Goal: Task Accomplishment & Management: Complete application form

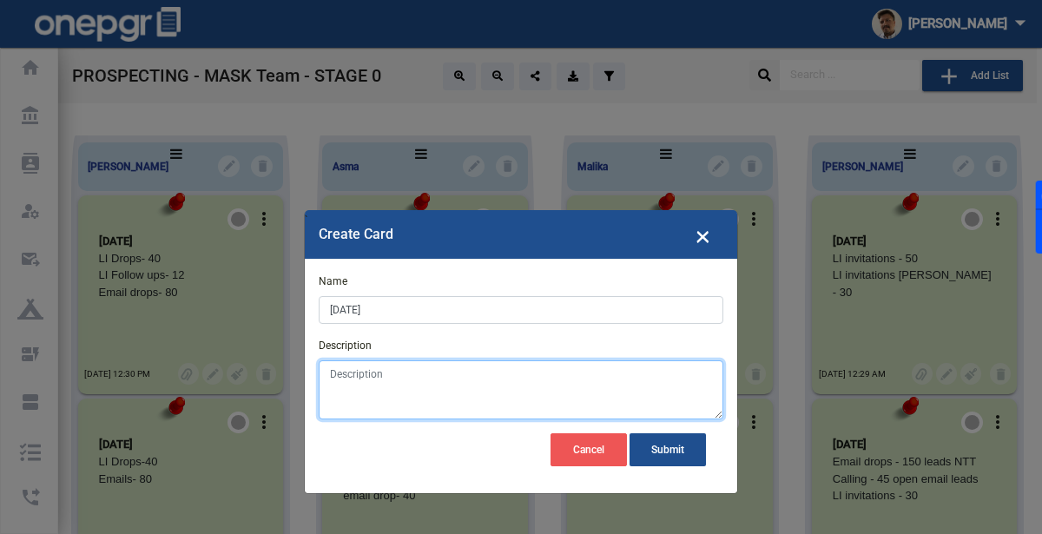
click at [385, 384] on textarea "Description" at bounding box center [521, 389] width 405 height 59
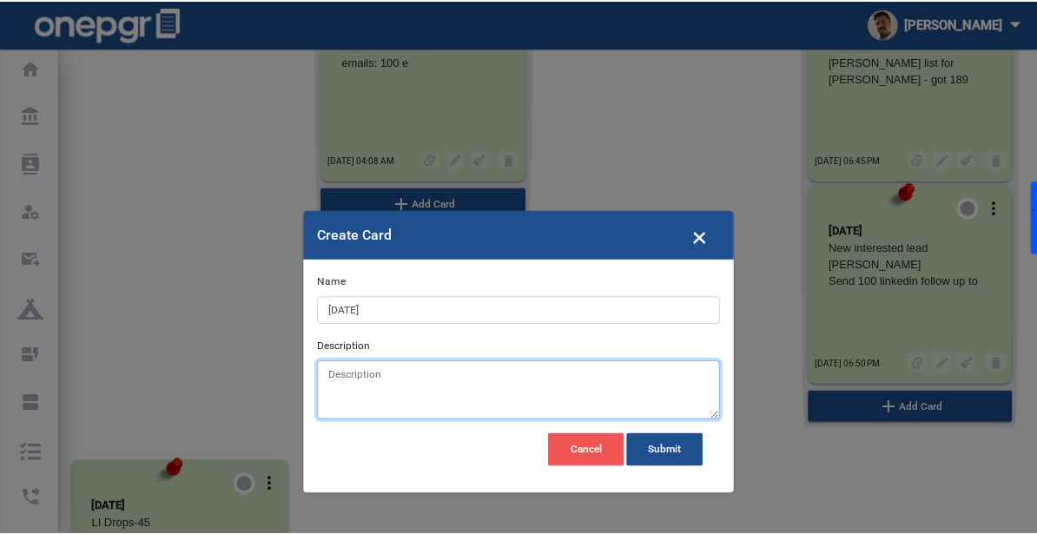
scroll to position [881, 0]
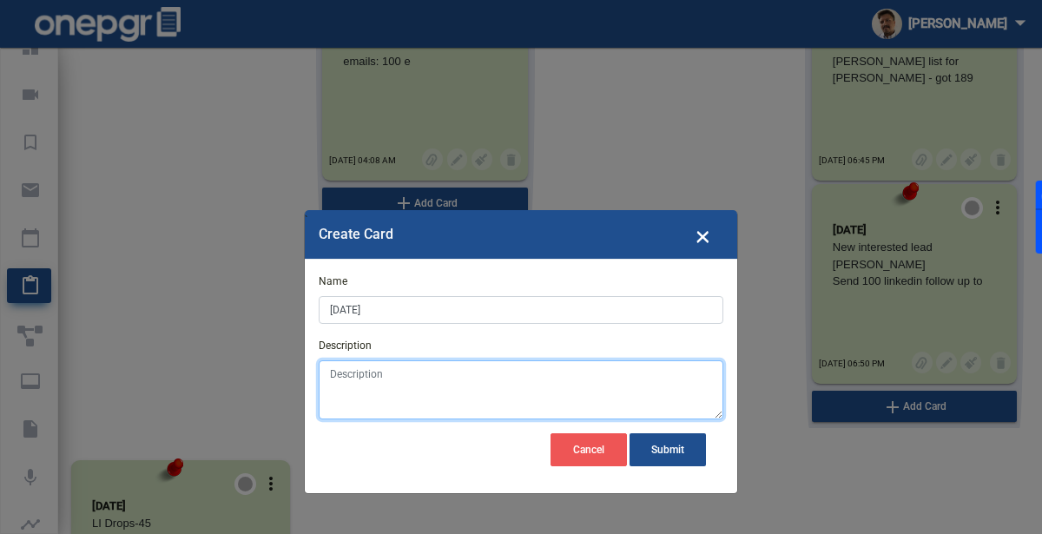
paste textarea "Meeting with team / Send 111 linkedin follow up to recent leads / Send 60 Linke…"
drag, startPoint x: 452, startPoint y: 368, endPoint x: 510, endPoint y: 372, distance: 58.3
click at [343, 369] on textarea "Meeting with team / Send 111 linkedin follow up to recent leads / Send 60 Linke…" at bounding box center [521, 389] width 405 height 59
click at [515, 371] on textarea "111 linkedin follow up to recent leads / Send 60 Linkedin invitations from pers…" at bounding box center [521, 389] width 405 height 59
click at [510, 372] on textarea "111 linkedin follow up to recent leads / Send 60 Linkedin invitations from pers…" at bounding box center [521, 389] width 405 height 59
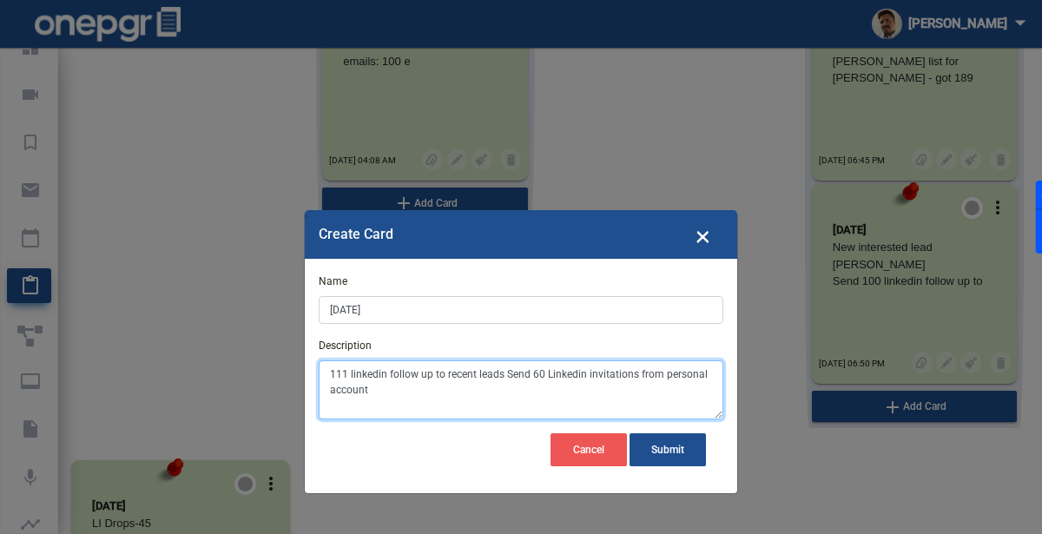
click at [530, 373] on textarea "111 linkedin follow up to recent leads Send 60 Linkedin invitations from person…" at bounding box center [521, 389] width 405 height 59
click at [519, 374] on textarea "111 linkedin follow up to recent leads Send 60 Linkedin invitations from person…" at bounding box center [521, 389] width 405 height 59
drag, startPoint x: 434, startPoint y: 390, endPoint x: 555, endPoint y: 392, distance: 120.8
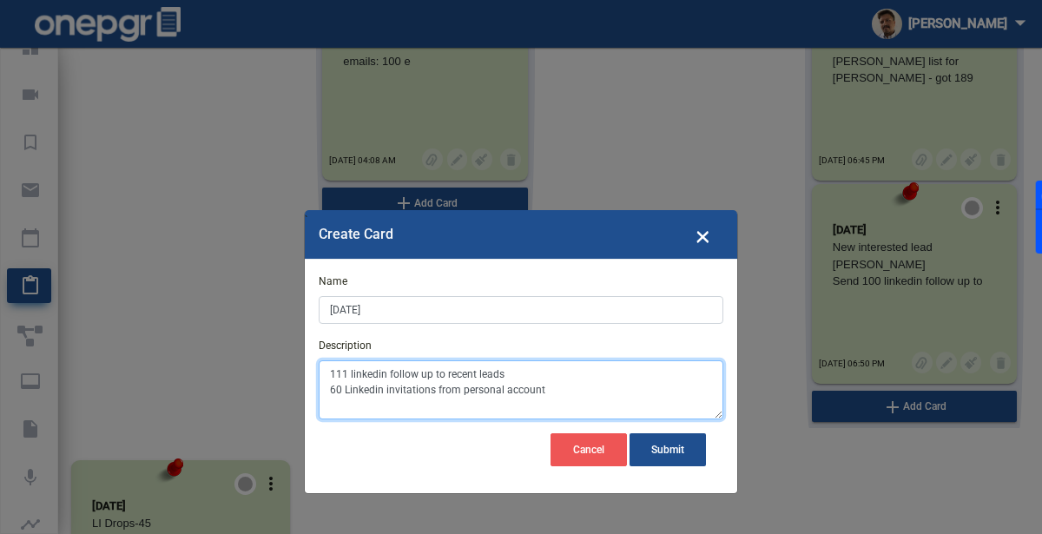
click at [555, 392] on textarea "111 linkedin follow up to recent leads 60 Linkedin invitations from personal ac…" at bounding box center [521, 389] width 405 height 59
drag, startPoint x: 433, startPoint y: 372, endPoint x: 482, endPoint y: 375, distance: 49.6
click at [480, 376] on textarea "111 linkedin follow up to recent leads 60 Linkedin invitations" at bounding box center [521, 389] width 405 height 59
type textarea "111 linkedin follow up to recent leads 60 Linkedin invitations"
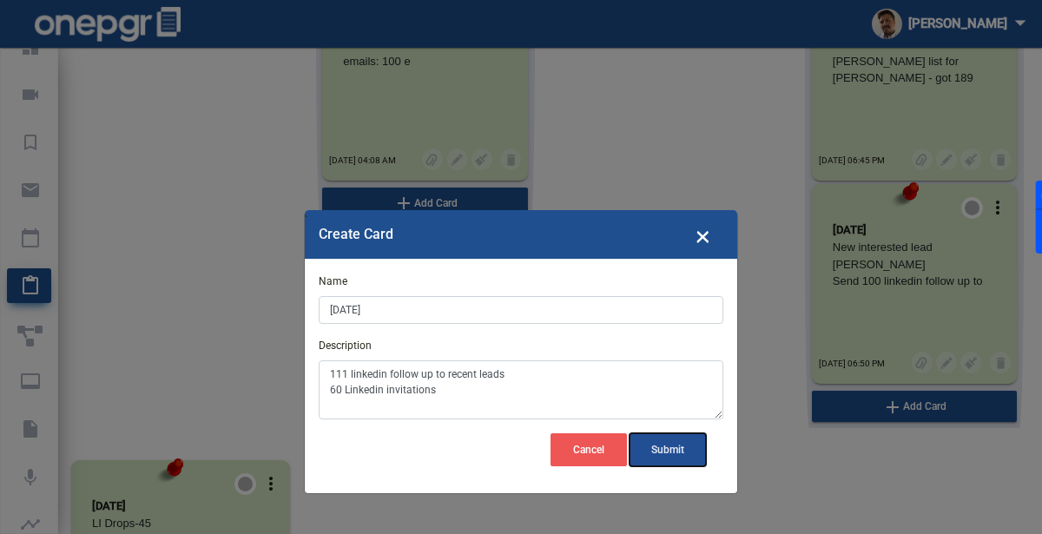
click at [669, 450] on span "Submit" at bounding box center [667, 450] width 33 height 12
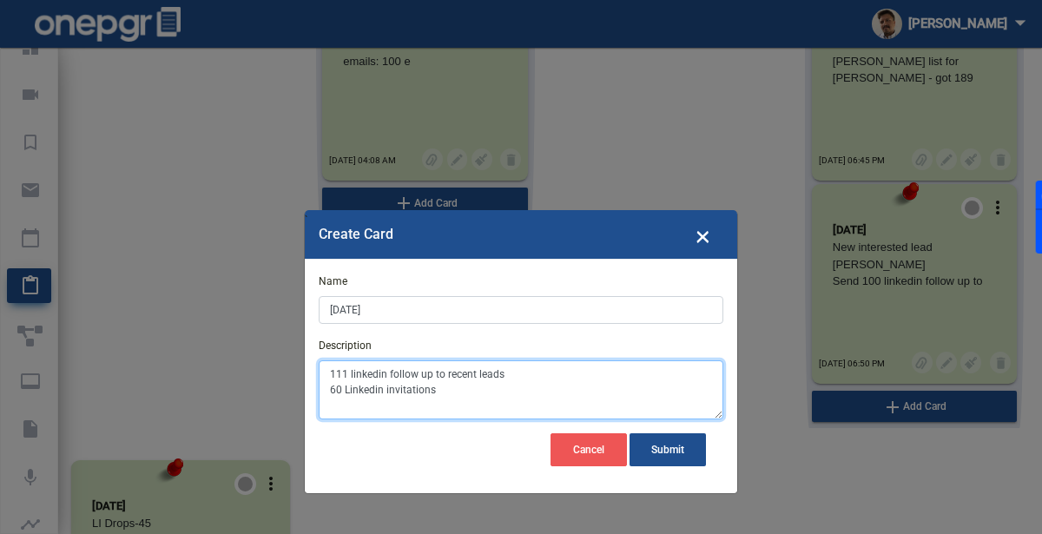
click at [638, 391] on textarea "111 linkedin follow up to recent leads 60 Linkedin invitations" at bounding box center [521, 389] width 405 height 59
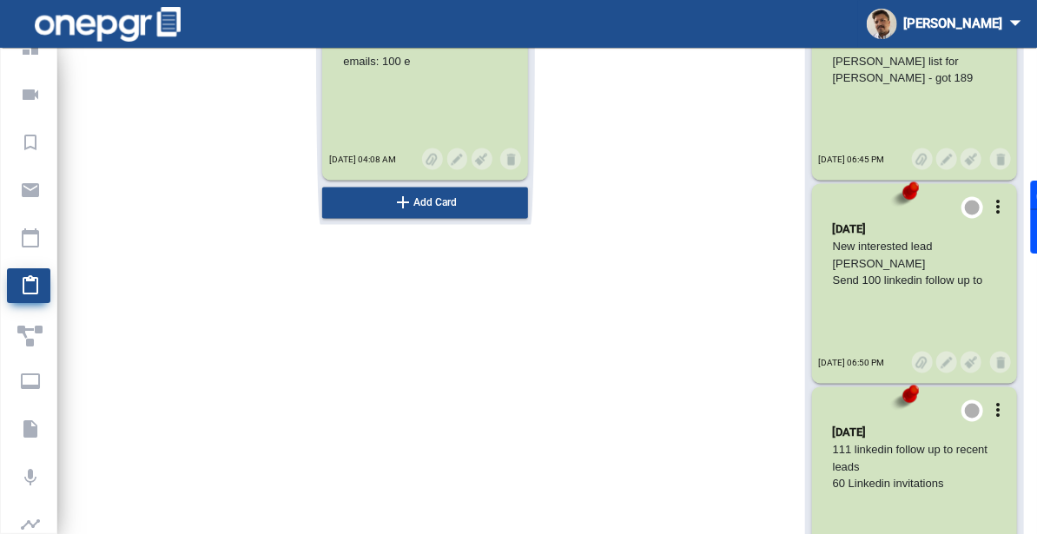
scroll to position [10031, 0]
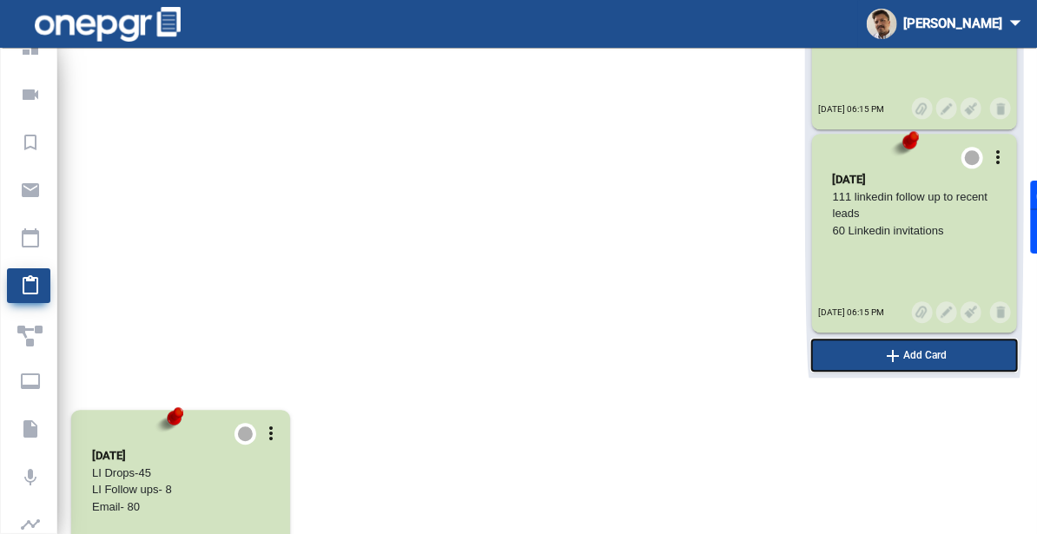
click at [942, 361] on button "add Add Card" at bounding box center [915, 355] width 206 height 31
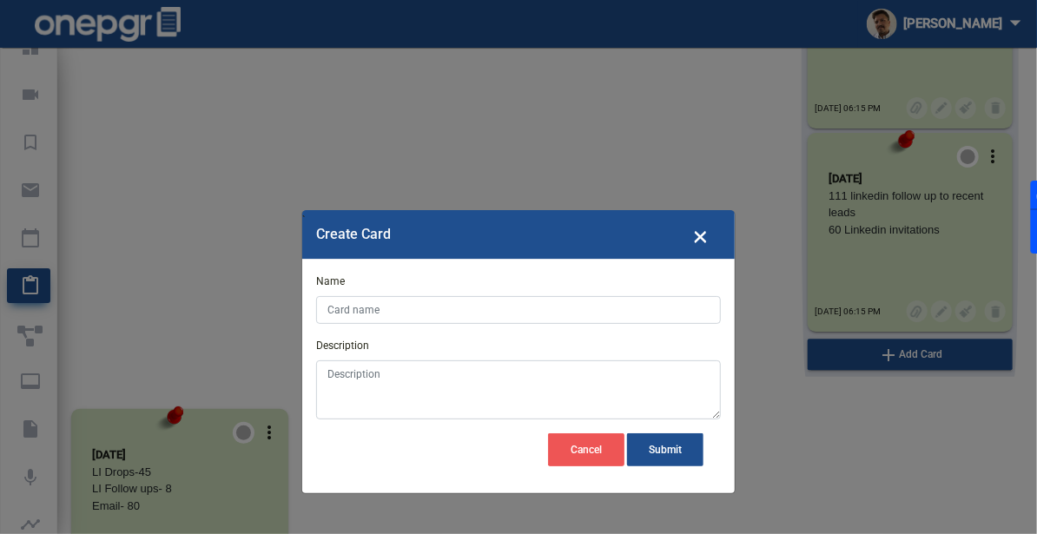
scroll to position [9979, 0]
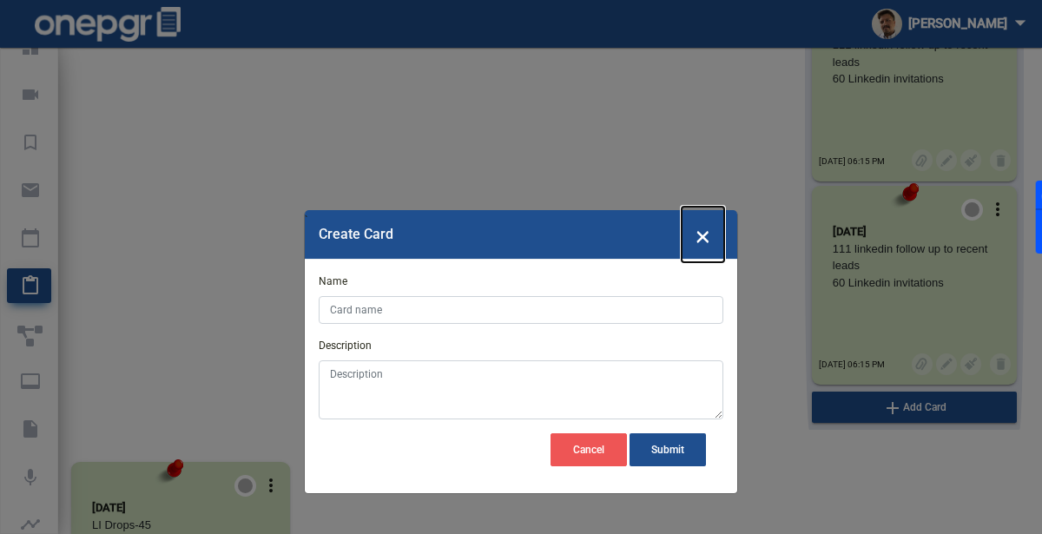
click at [703, 244] on span "×" at bounding box center [703, 234] width 15 height 33
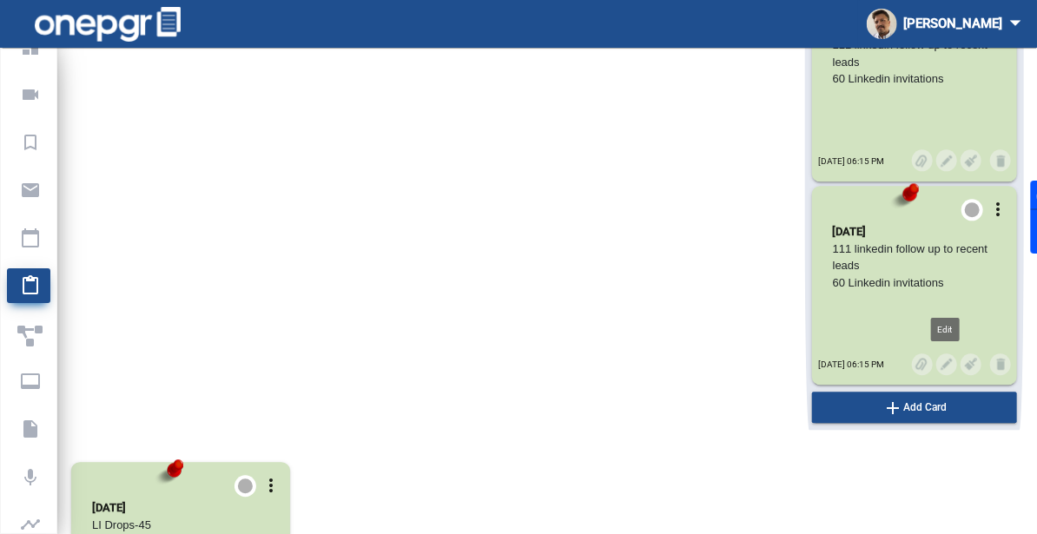
click at [948, 365] on img at bounding box center [947, 364] width 16 height 16
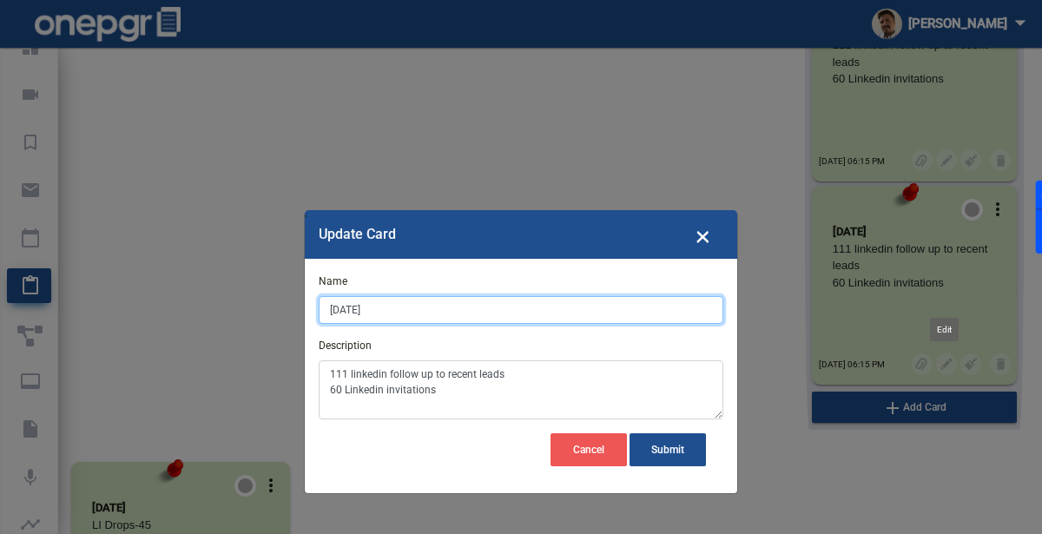
click at [341, 312] on input "[DATE]" at bounding box center [521, 310] width 405 height 28
click at [340, 310] on input "[DATE]" at bounding box center [521, 310] width 405 height 28
type input "[DATE]"
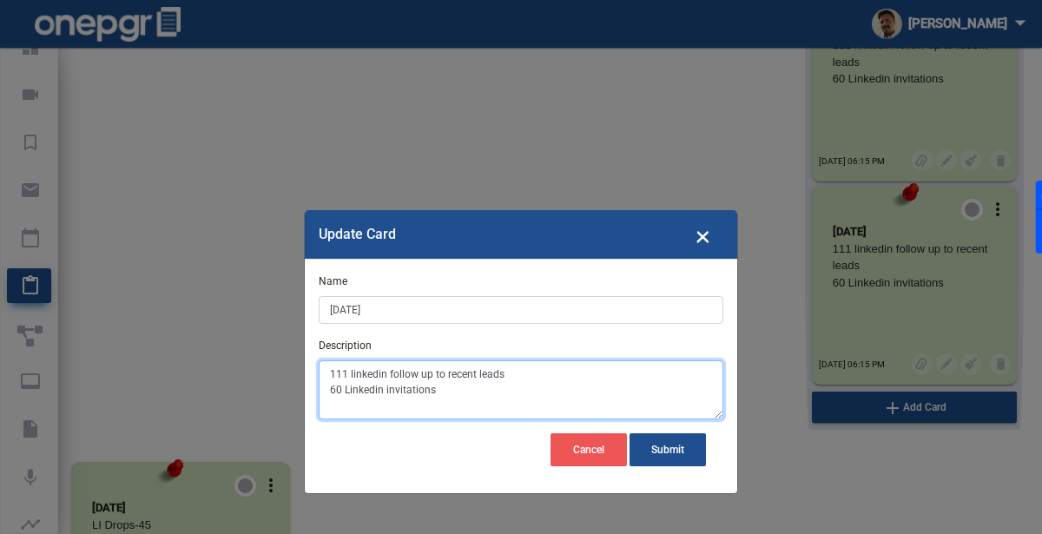
click at [341, 374] on textarea "111 linkedin follow up to recent leads 60 Linkedin invitations" at bounding box center [521, 389] width 405 height 59
click at [333, 376] on textarea "111 linkedin follow up to recent leads 60 Linkedin invitations" at bounding box center [521, 389] width 405 height 59
click at [332, 390] on textarea "111 linkedin follow up to recent leads 60 Linkedin invitations" at bounding box center [521, 389] width 405 height 59
click at [340, 374] on textarea "111 linkedin follow up to recent leads 40 Linkedin invitations" at bounding box center [521, 389] width 405 height 59
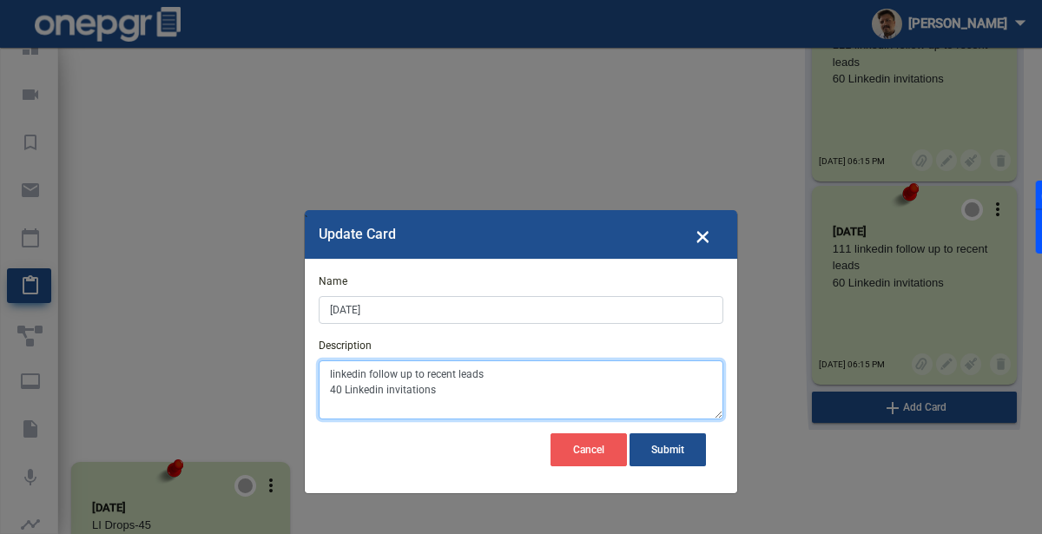
click at [364, 375] on textarea "linkedin follow up to recent leads 40 Linkedin invitations" at bounding box center [521, 389] width 405 height 59
click at [384, 376] on textarea "Follow up to recent leads 40 Linkedin invitations" at bounding box center [521, 389] width 405 height 59
type textarea "Follow up to Carina and recent leads 40 Linkedin invitations"
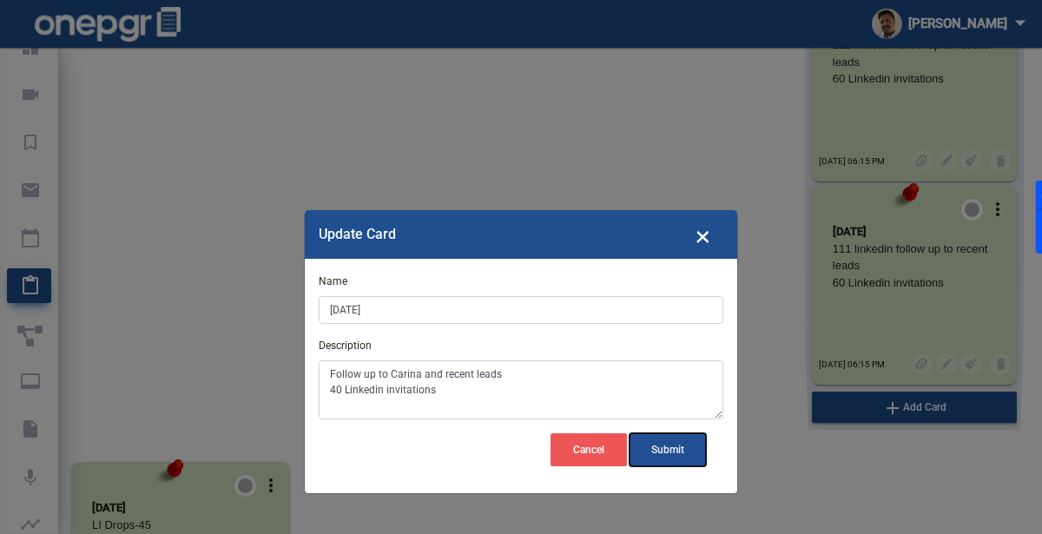
click at [655, 446] on span "Submit" at bounding box center [667, 450] width 33 height 12
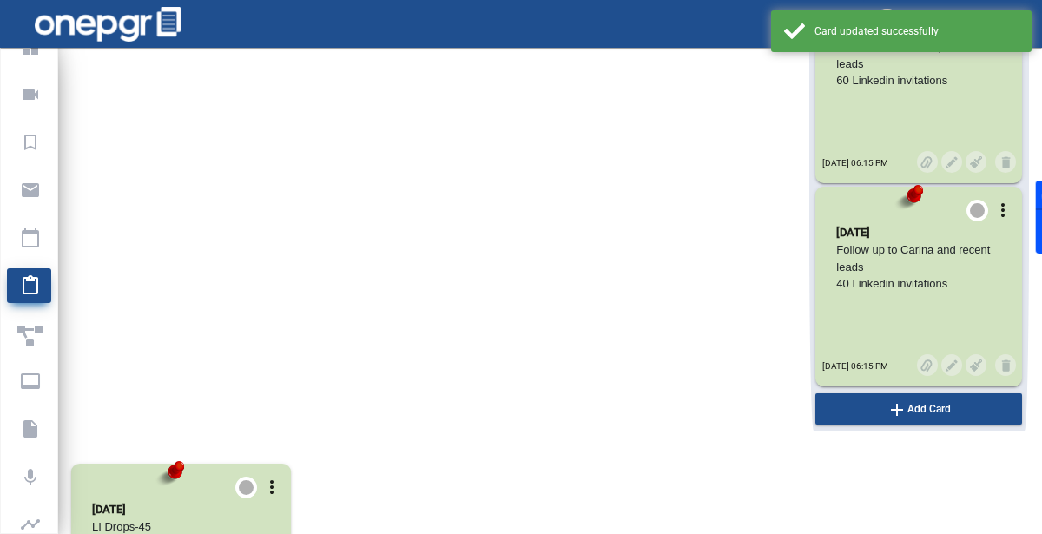
click at [666, 396] on button "Submit" at bounding box center [668, 379] width 76 height 33
